Goal: Book appointment/travel/reservation

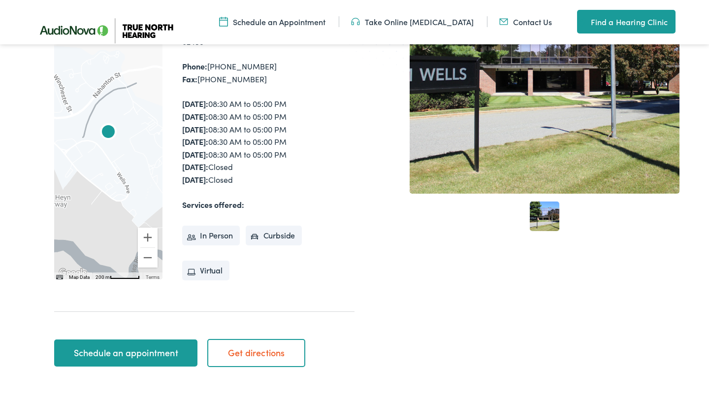
scroll to position [214, 0]
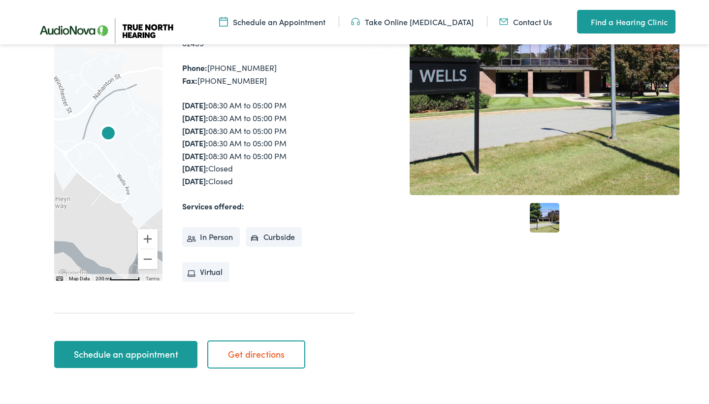
click at [180, 341] on link "Schedule an appointment" at bounding box center [125, 355] width 143 height 28
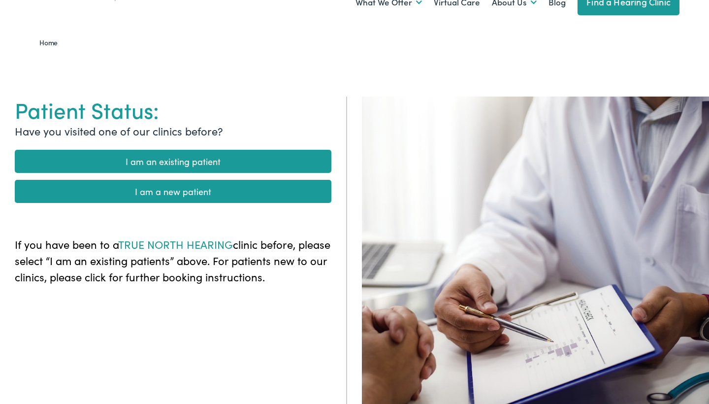
scroll to position [52, 0]
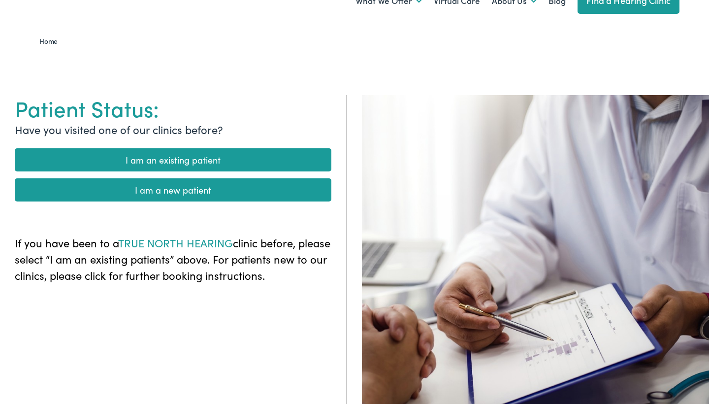
click at [226, 161] on link "I am an existing patient" at bounding box center [173, 159] width 317 height 23
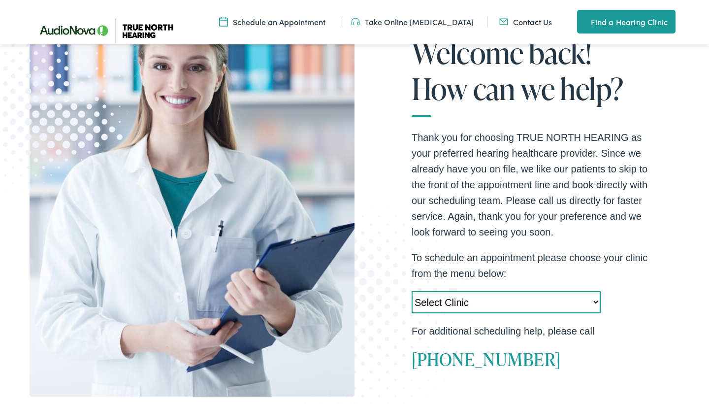
scroll to position [169, 0]
select select "https://truenorth.alpacaaudiology.com/locations/newton-ma/"
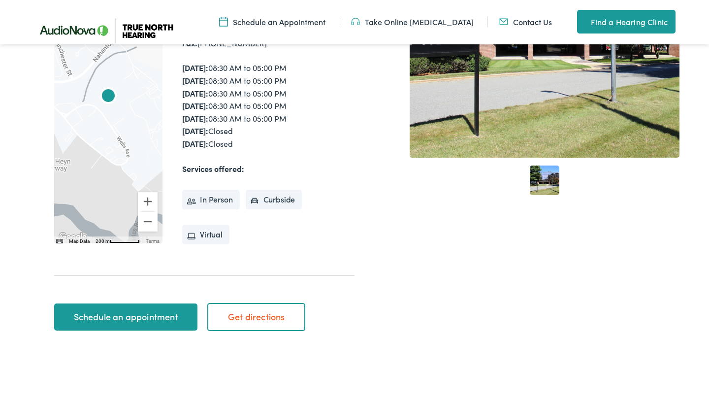
scroll to position [255, 0]
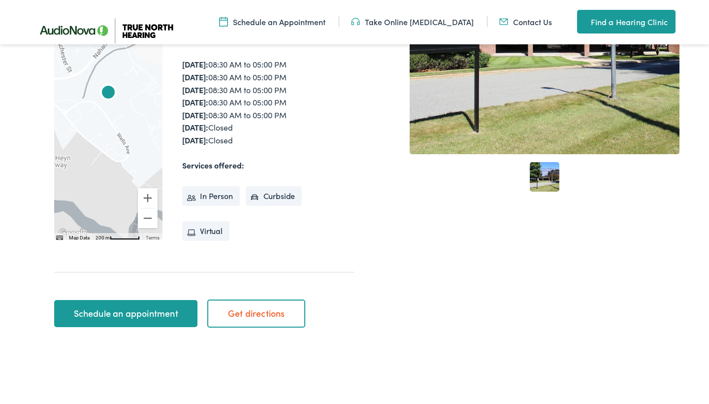
click at [178, 300] on link "Schedule an appointment" at bounding box center [125, 314] width 143 height 28
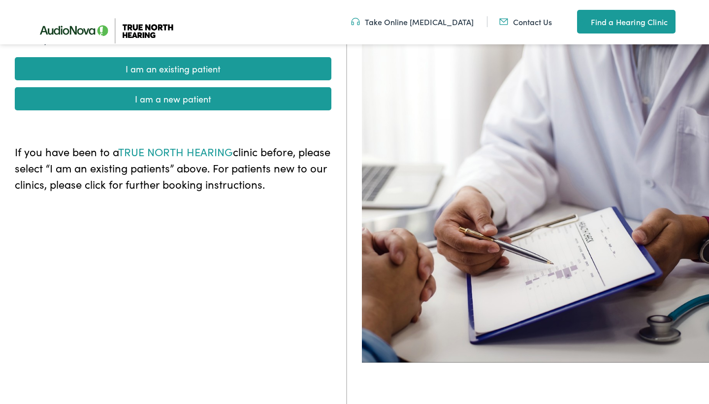
scroll to position [143, 0]
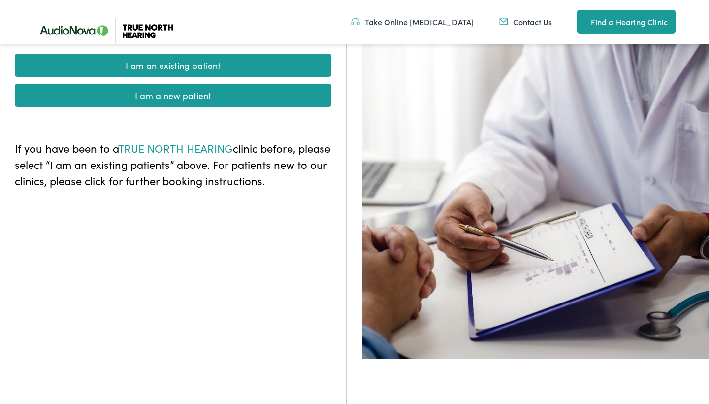
click at [214, 64] on link "I am an existing patient" at bounding box center [173, 65] width 317 height 23
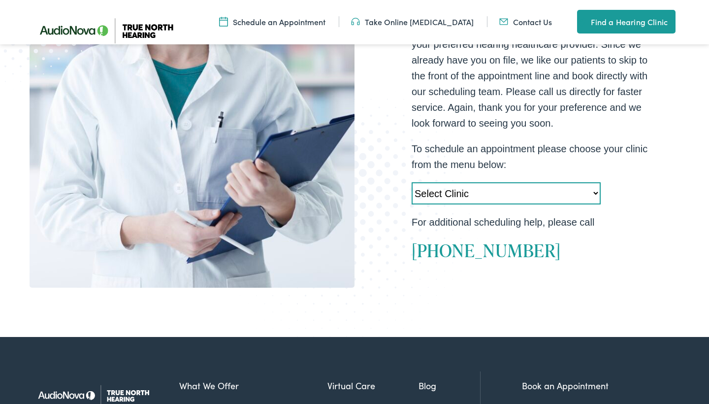
scroll to position [282, 0]
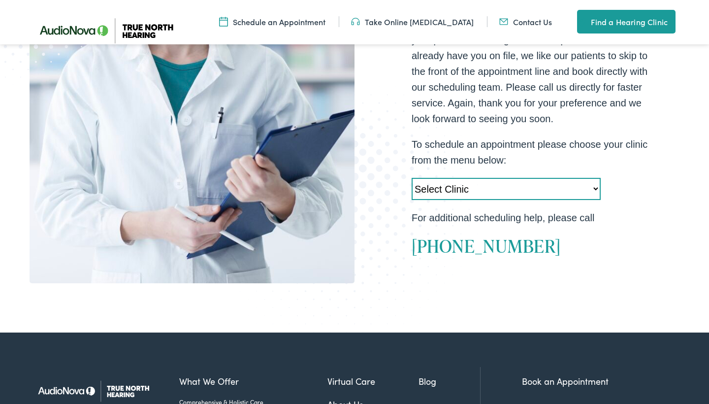
select select "https://truenorth.alpacaaudiology.com/locations/newton-ma/"
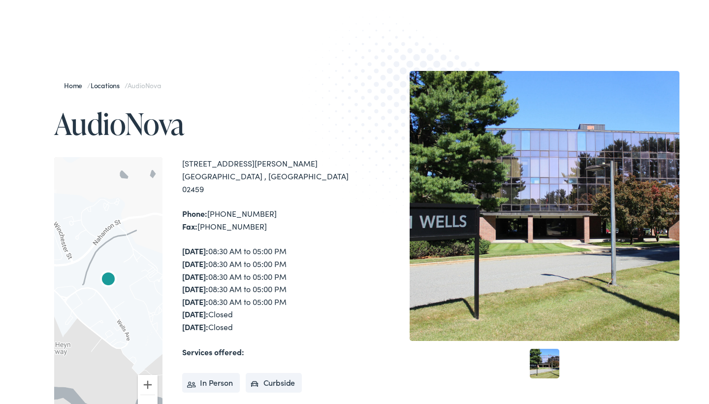
scroll to position [77, 0]
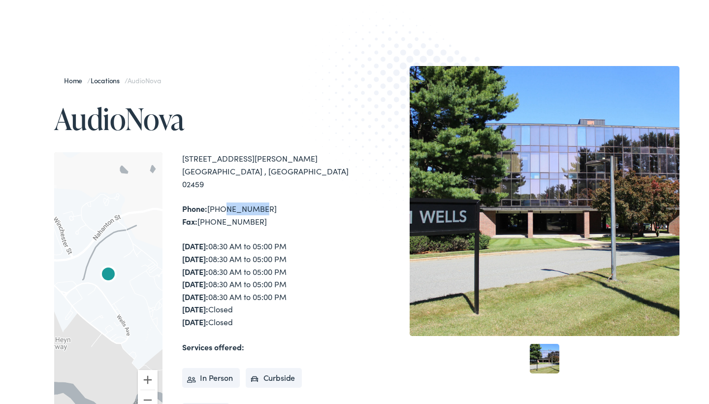
drag, startPoint x: 256, startPoint y: 194, endPoint x: 219, endPoint y: 195, distance: 36.9
click at [219, 202] on div "Phone: [PHONE_NUMBER] Fax: [PHONE_NUMBER]" at bounding box center [268, 214] width 172 height 25
